Goal: Task Accomplishment & Management: Manage account settings

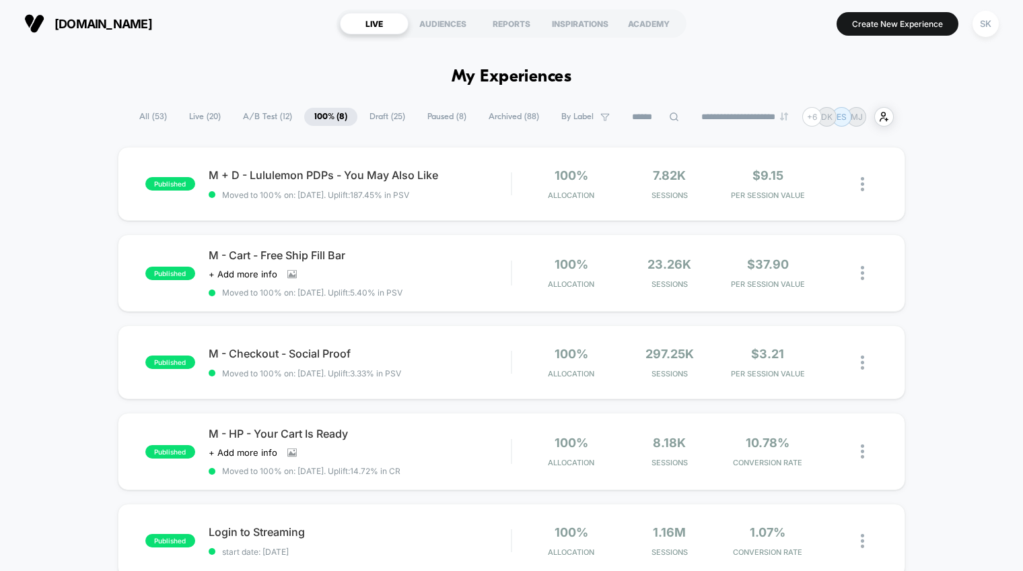
click at [266, 119] on span "A/B Test ( 12 )" at bounding box center [267, 117] width 69 height 18
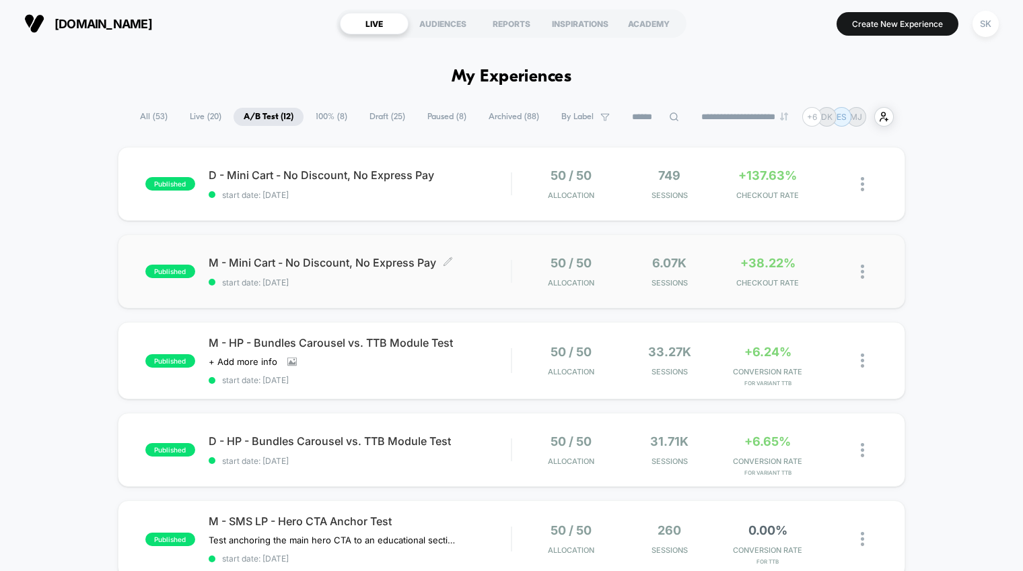
click at [480, 277] on div "M - Mini Cart - No Discount, No Express Pay Click to edit experience details Cl…" at bounding box center [360, 272] width 302 height 32
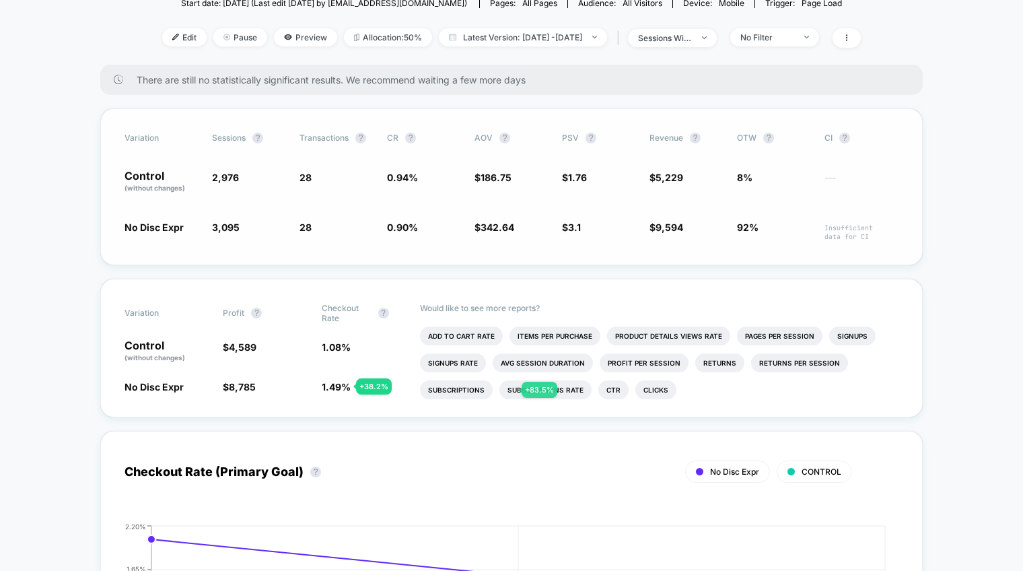
scroll to position [162, 0]
click at [567, 341] on li "Items Per Purchase" at bounding box center [554, 337] width 91 height 19
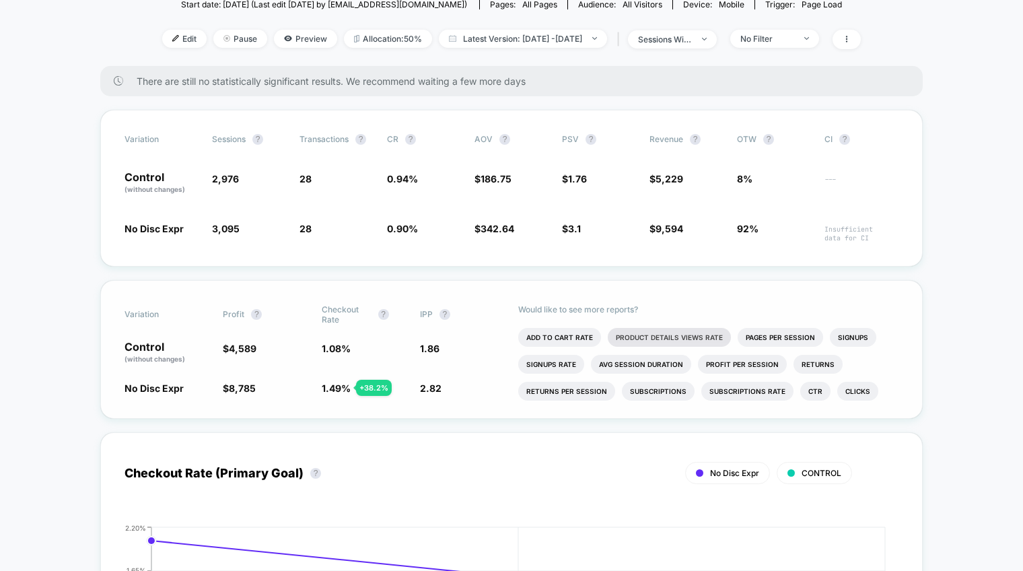
click at [719, 336] on li "Product Details Views Rate" at bounding box center [669, 337] width 123 height 19
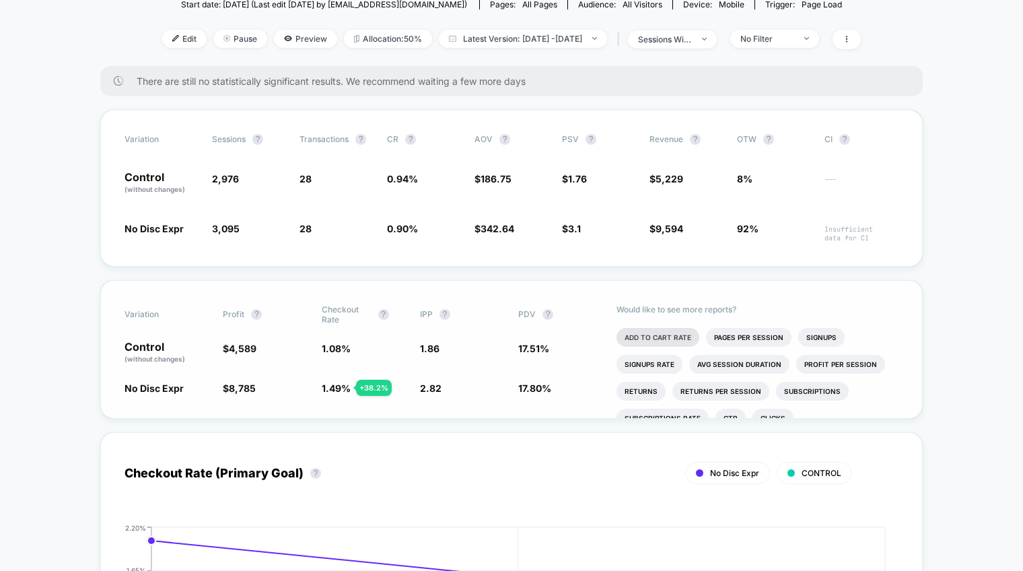
click at [670, 337] on li "Add To Cart Rate" at bounding box center [657, 337] width 83 height 19
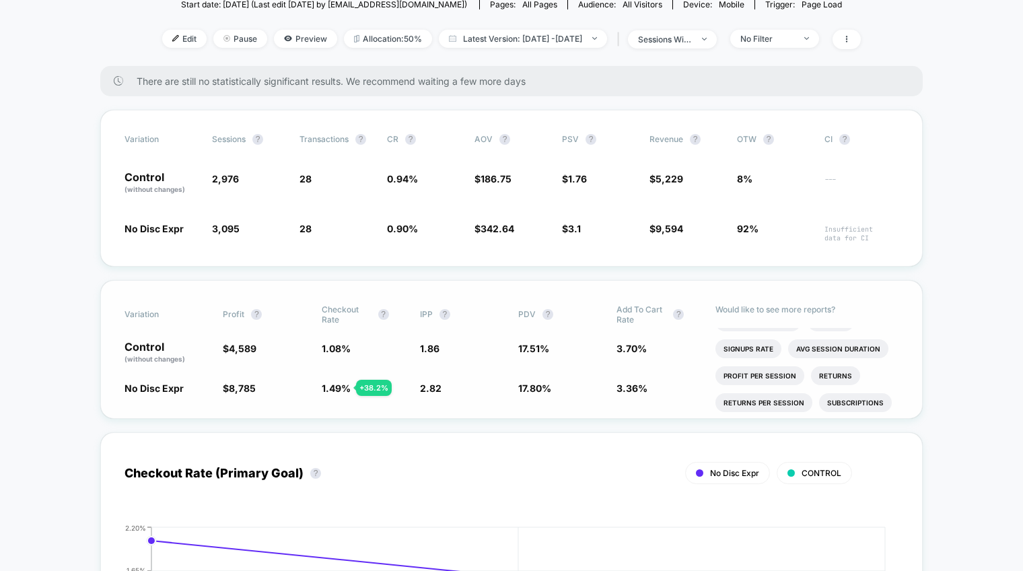
scroll to position [0, 0]
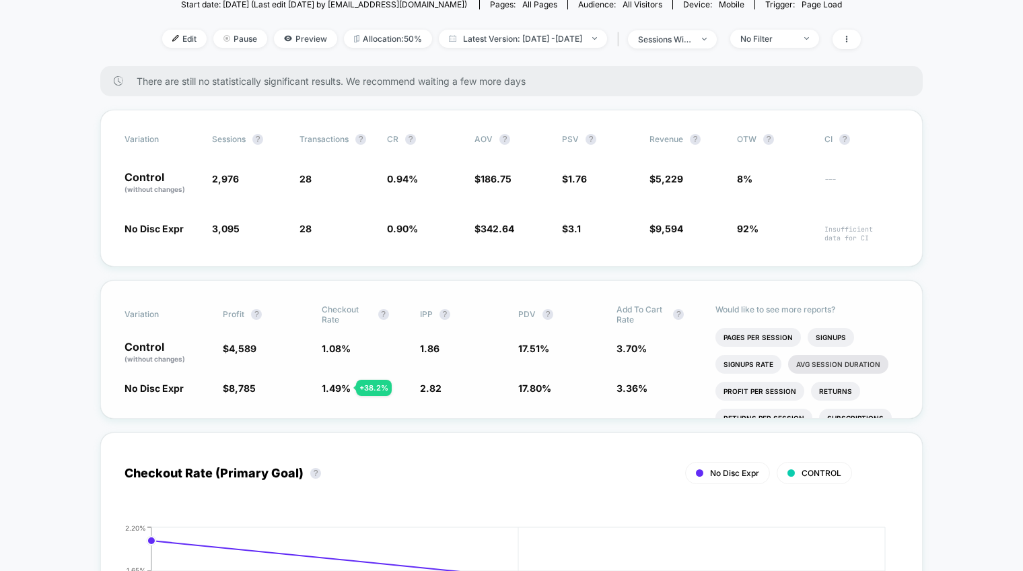
click at [854, 367] on li "Avg Session Duration" at bounding box center [838, 364] width 100 height 19
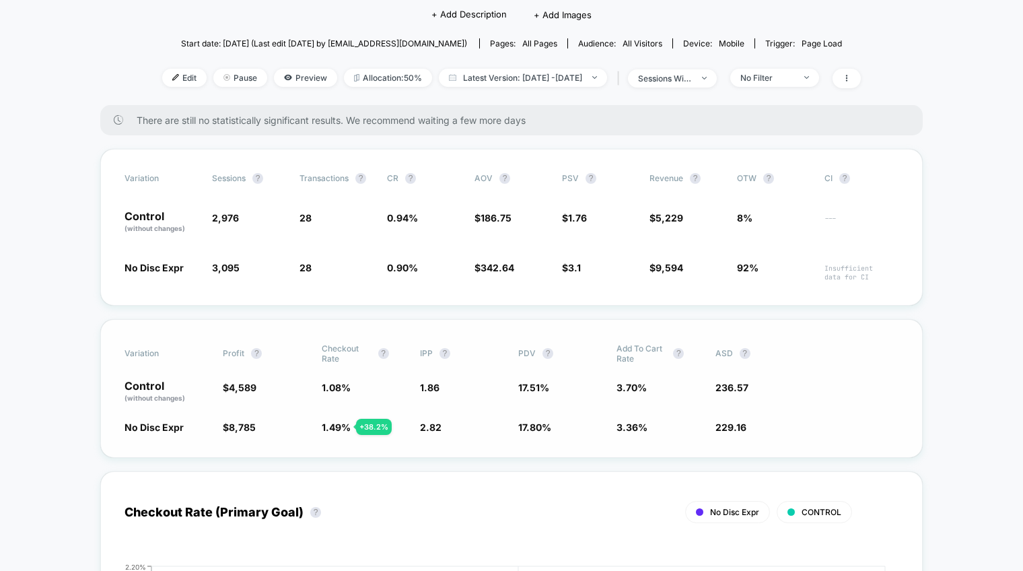
scroll to position [120, 0]
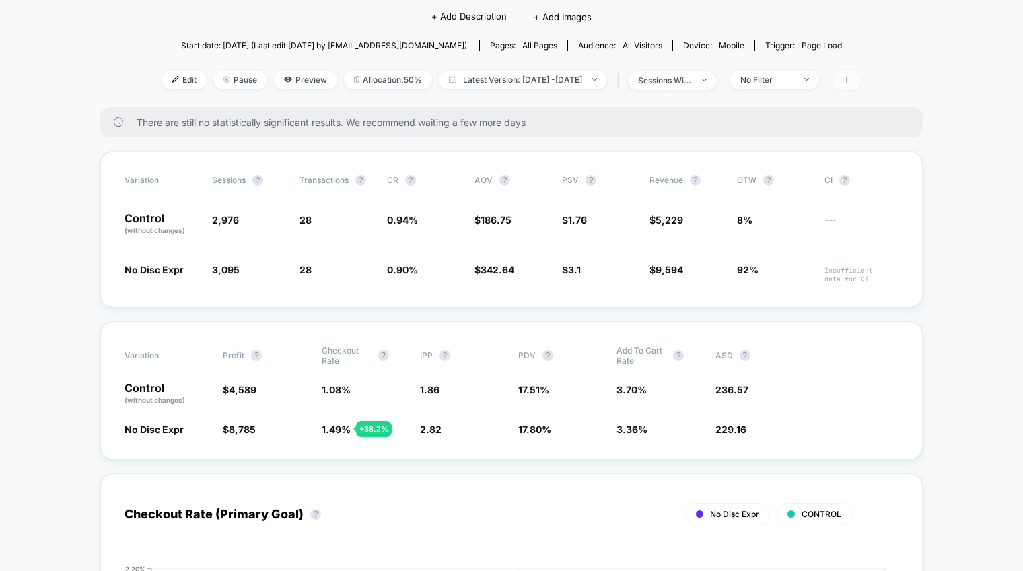
click at [851, 81] on icon at bounding box center [847, 80] width 8 height 8
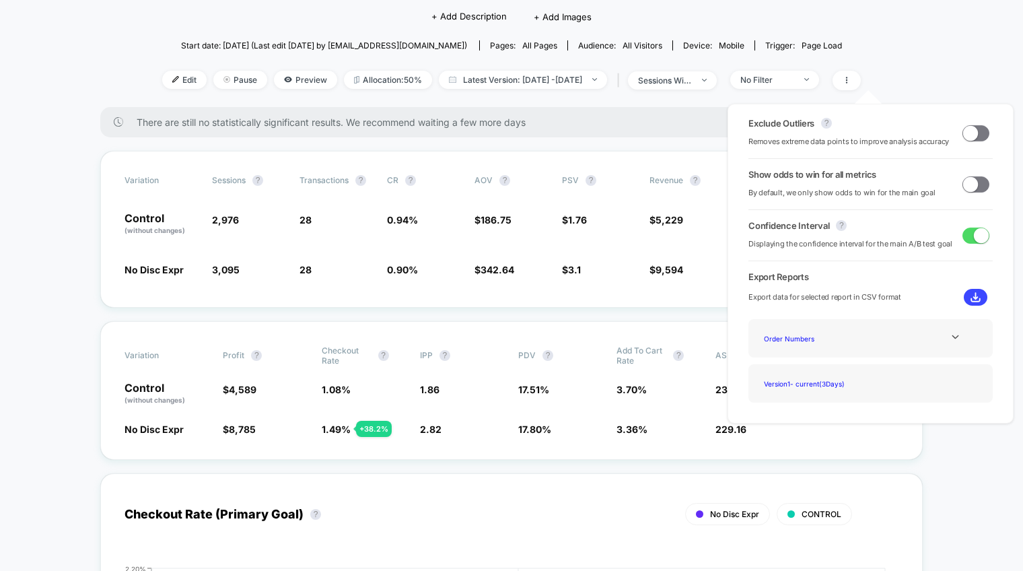
click at [965, 184] on span at bounding box center [970, 183] width 15 height 15
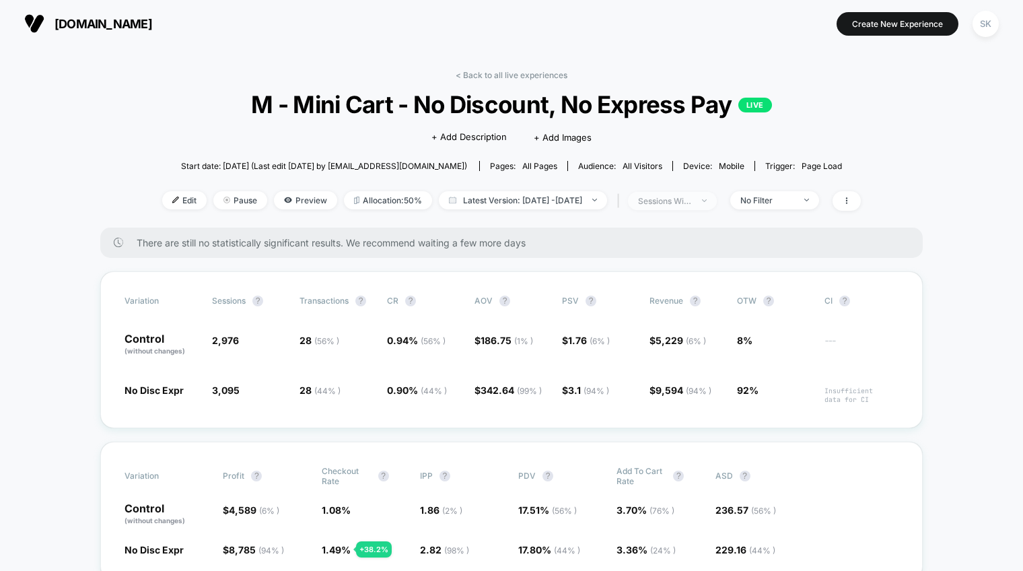
click at [692, 203] on div "sessions with impression" at bounding box center [665, 201] width 54 height 10
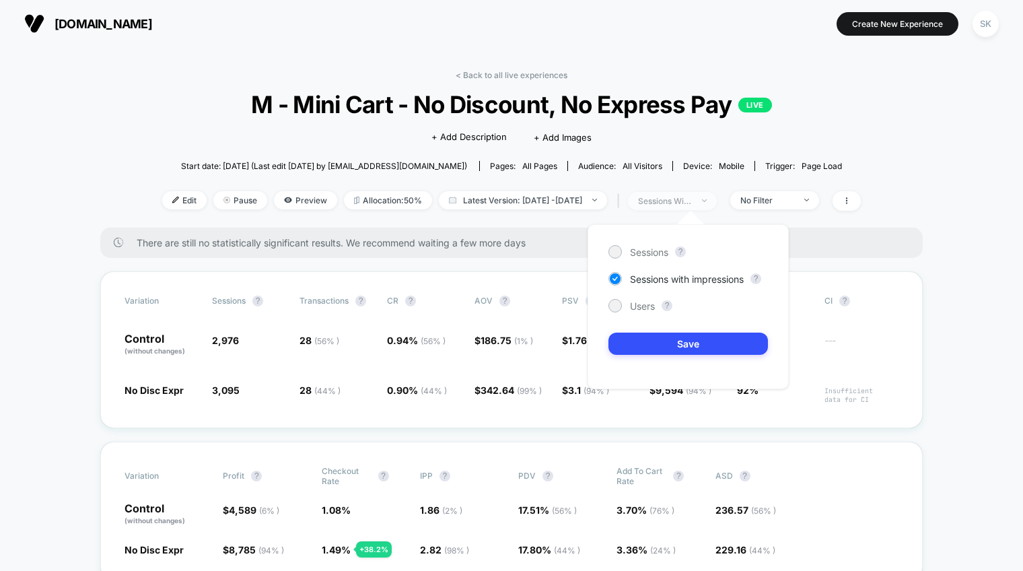
click at [692, 203] on div "sessions with impression" at bounding box center [665, 201] width 54 height 10
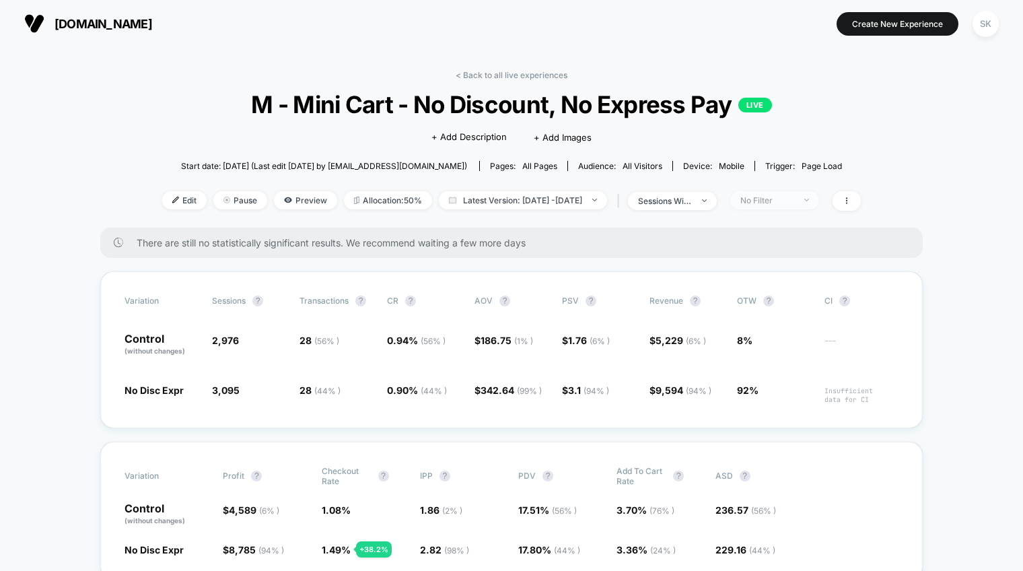
click at [789, 200] on div "No Filter" at bounding box center [767, 200] width 54 height 10
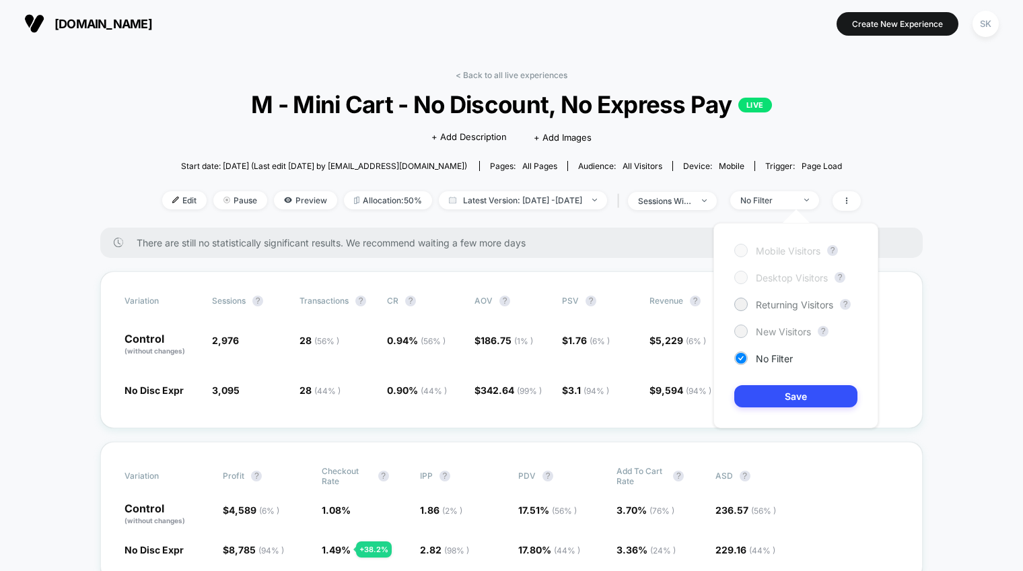
click at [785, 324] on div "New Visitors" at bounding box center [772, 330] width 77 height 13
click at [797, 403] on button "Save" at bounding box center [795, 396] width 123 height 22
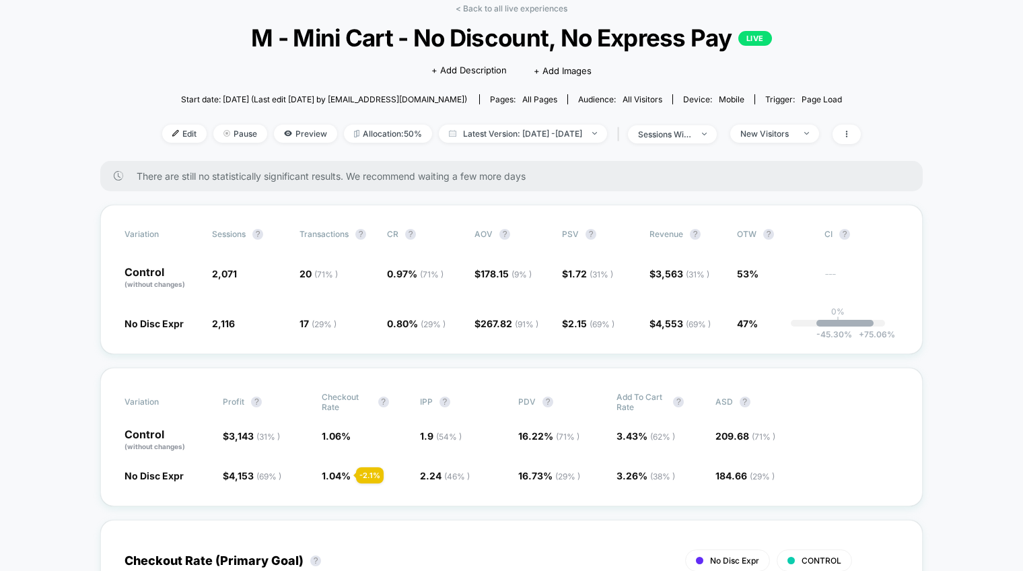
scroll to position [67, 0]
click at [781, 135] on div "New Visitors" at bounding box center [767, 133] width 54 height 10
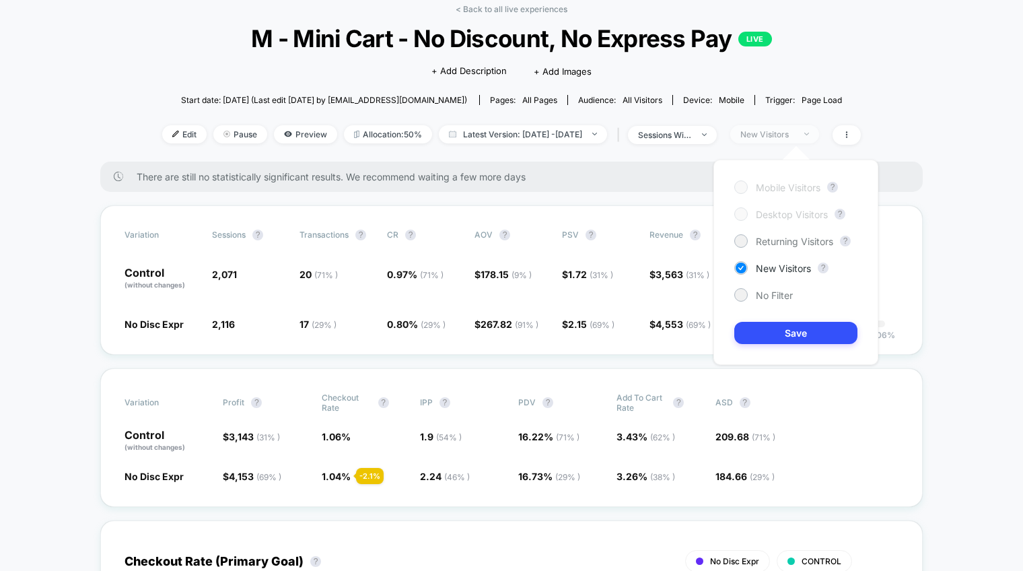
scroll to position [63, 0]
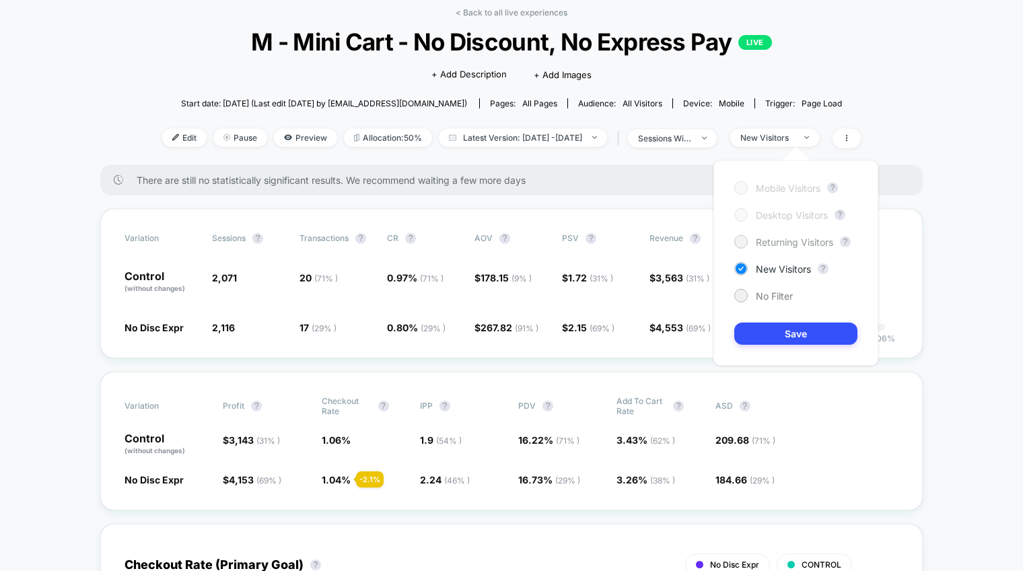
click at [799, 242] on span "Returning Visitors" at bounding box center [794, 241] width 77 height 11
click at [800, 339] on button "Save" at bounding box center [795, 333] width 123 height 22
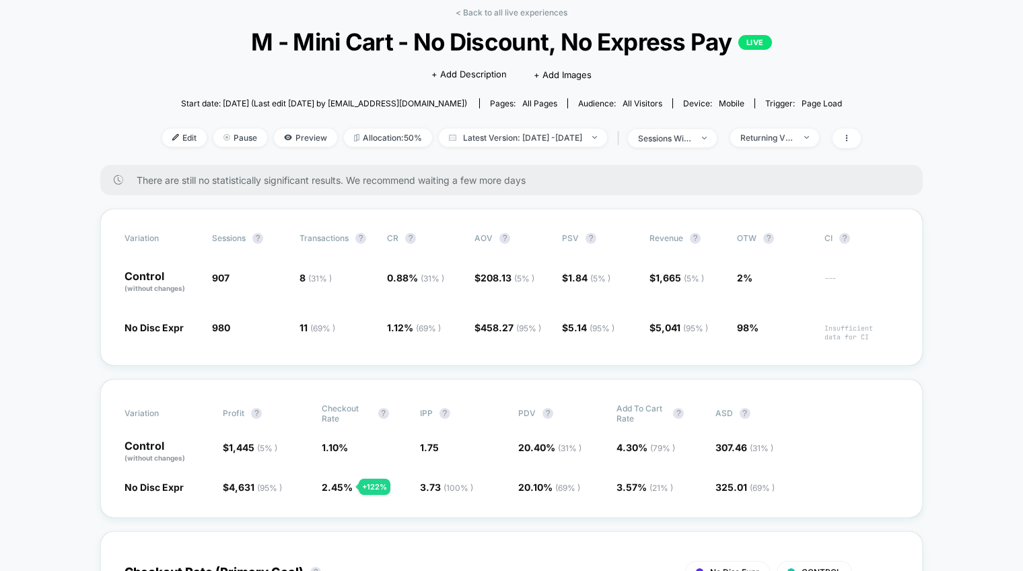
click at [567, 16] on div "< Back to all live experiences M - Mini Cart - No Discount, No Express Pay LIVE…" at bounding box center [511, 85] width 699 height 157
click at [548, 13] on link "< Back to all live experiences" at bounding box center [512, 12] width 112 height 10
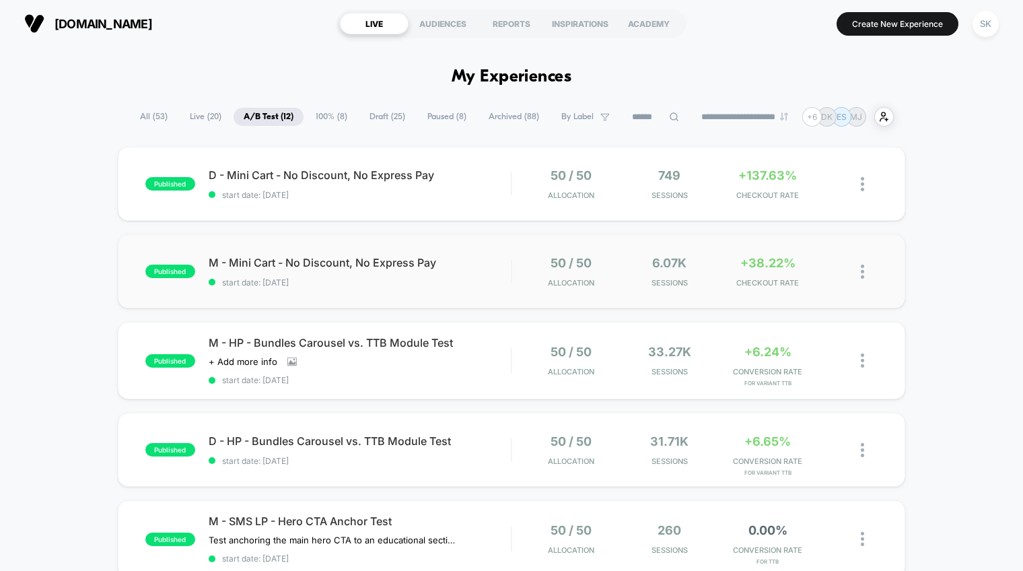
click at [441, 293] on div "published M - Mini Cart - No Discount, No Express Pay start date: [DATE] 50 / 5…" at bounding box center [511, 271] width 787 height 74
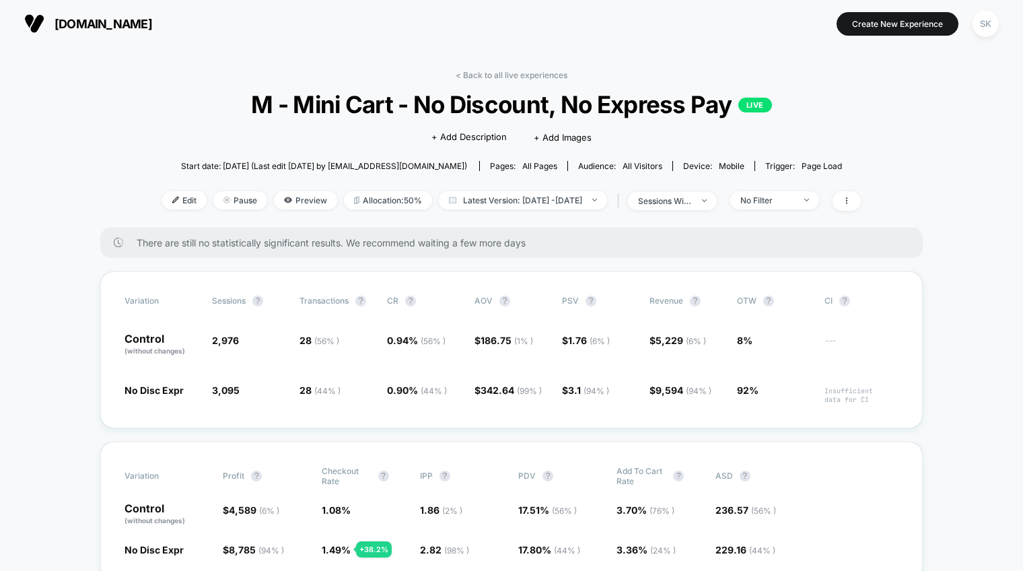
click at [499, 80] on div "< Back to all live experiences M - Mini Cart - No Discount, No Express Pay LIVE…" at bounding box center [511, 148] width 699 height 157
click at [499, 73] on link "< Back to all live experiences" at bounding box center [512, 75] width 112 height 10
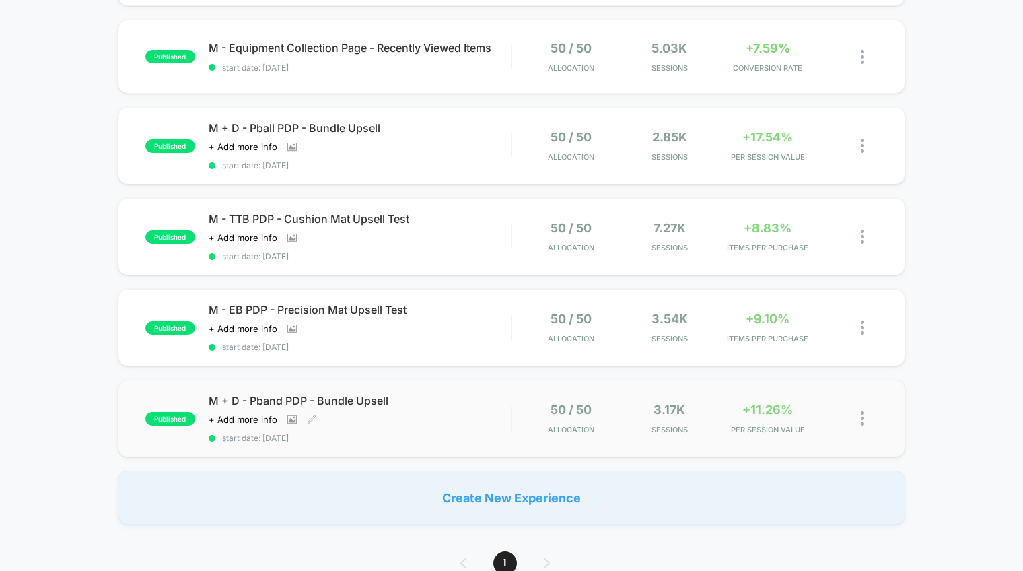
scroll to position [754, 0]
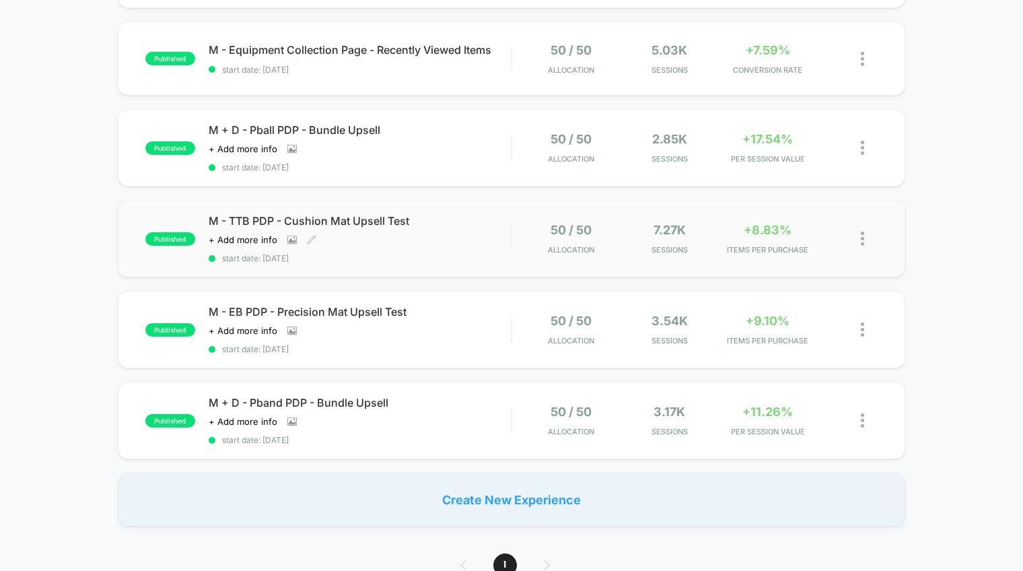
click at [480, 253] on span "start date: [DATE]" at bounding box center [360, 258] width 302 height 10
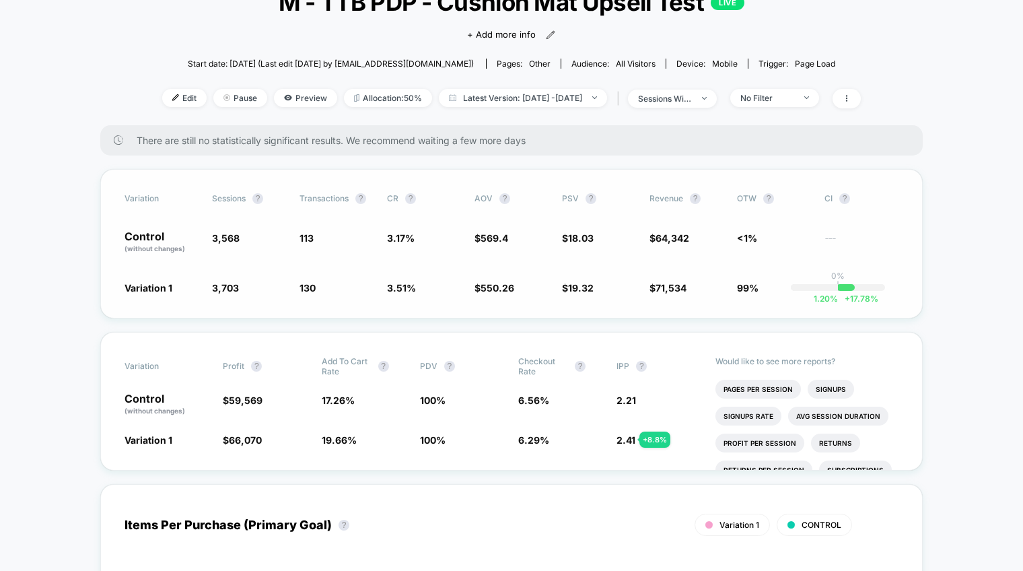
scroll to position [98, 0]
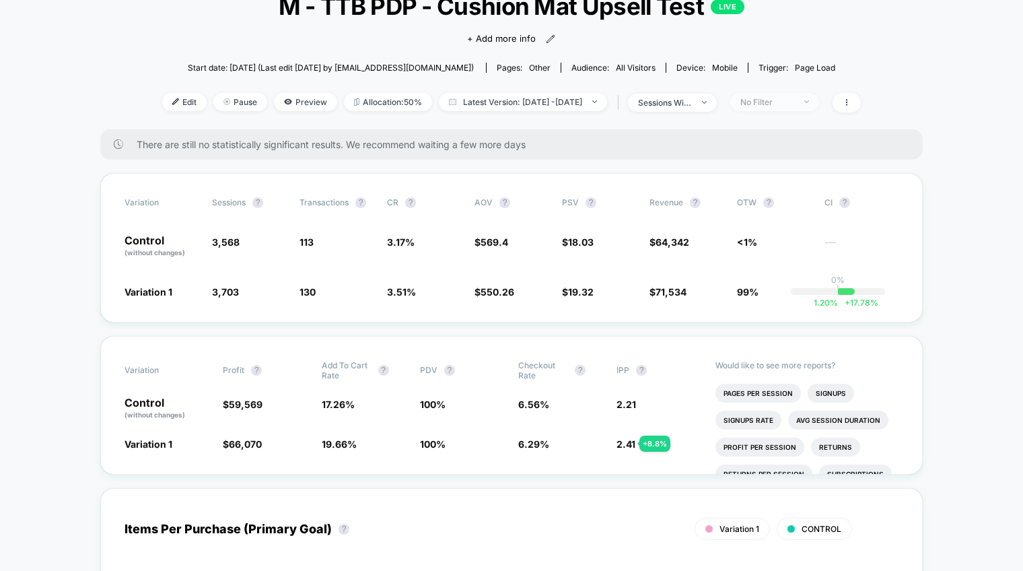
click at [794, 103] on div "No Filter" at bounding box center [767, 102] width 54 height 10
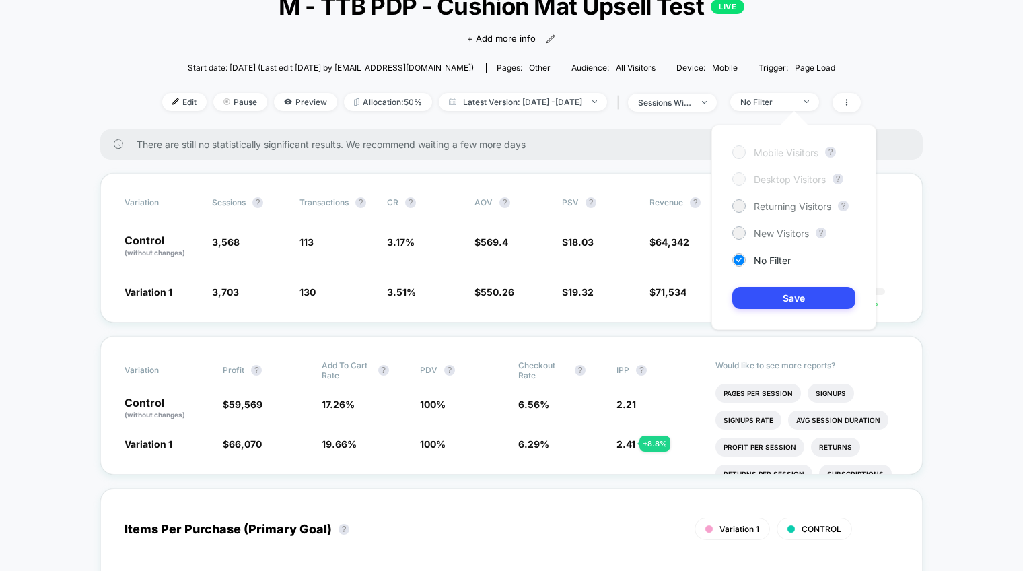
click at [781, 216] on div "Mobile Visitors ? Desktop Visitors ? Returning Visitors ? New Visitors ? No Fil…" at bounding box center [793, 226] width 165 height 205
click at [785, 208] on span "Returning Visitors" at bounding box center [792, 206] width 77 height 11
click at [783, 299] on button "Save" at bounding box center [793, 298] width 123 height 22
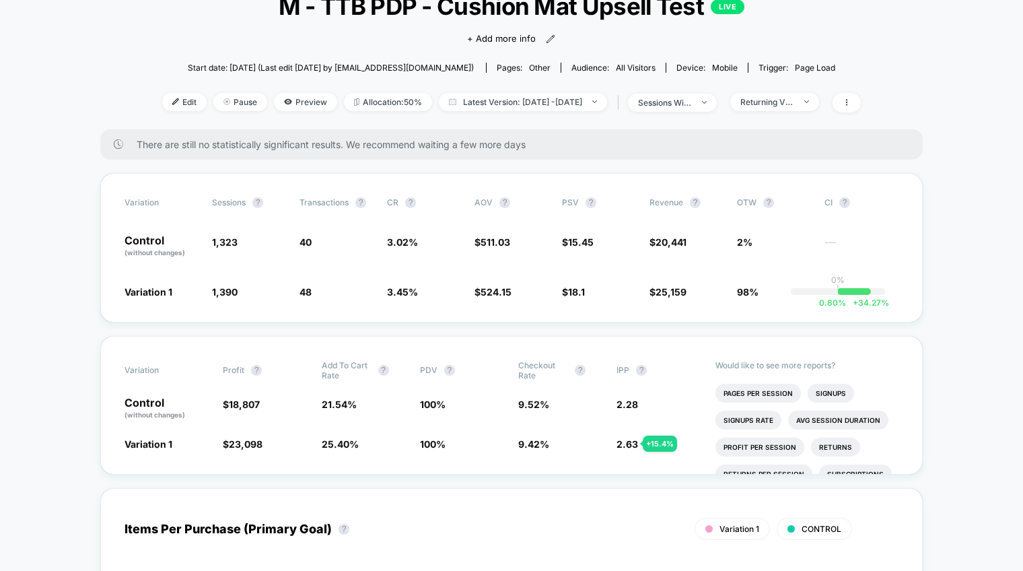
click at [804, 110] on div "Edit Pause Preview Allocation: 50% Latest Version: [DATE] - [DATE] | sessions w…" at bounding box center [511, 103] width 699 height 20
click at [794, 102] on div "Returning Visitors" at bounding box center [767, 102] width 54 height 10
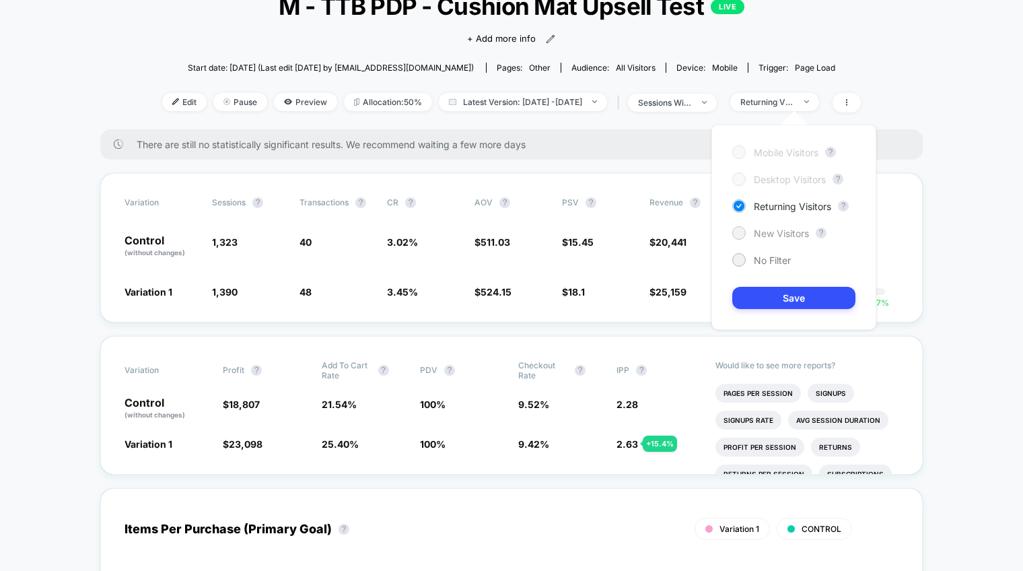
click at [769, 231] on span "New Visitors" at bounding box center [781, 232] width 55 height 11
click at [768, 294] on button "Save" at bounding box center [793, 298] width 123 height 22
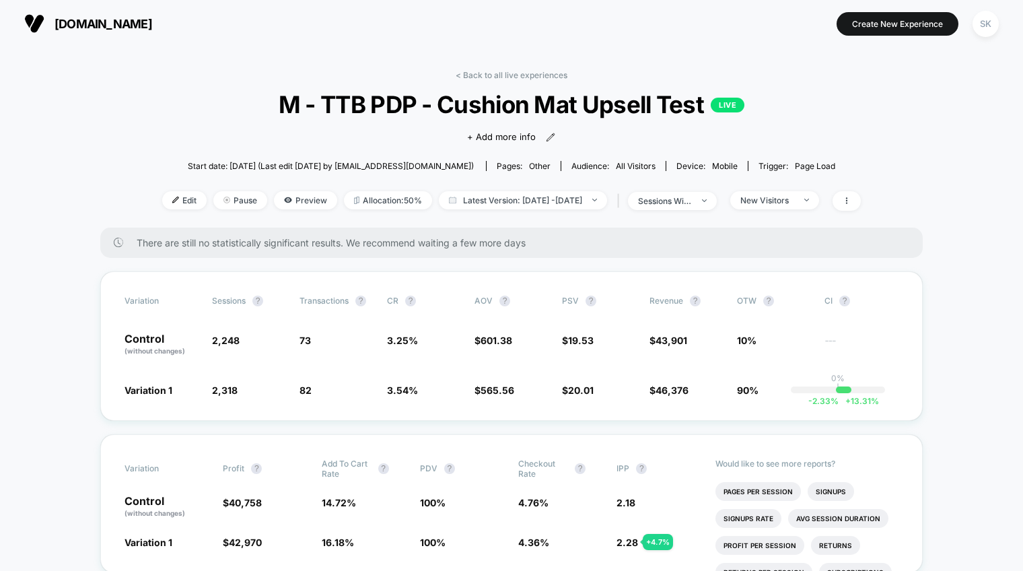
click at [483, 83] on div "< Back to all live experiences M - TTB PDP - Cushion Mat Upsell Test LIVE Click…" at bounding box center [511, 148] width 699 height 157
click at [483, 76] on link "< Back to all live experiences" at bounding box center [512, 75] width 112 height 10
